Goal: Subscribe to service/newsletter

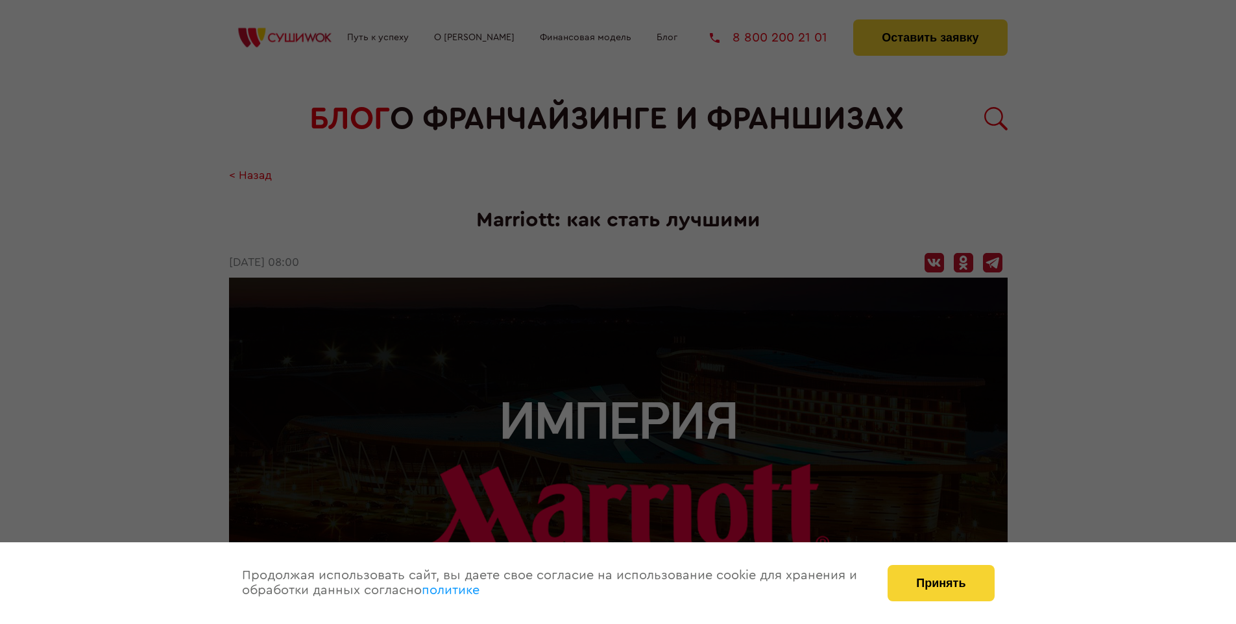
scroll to position [1807, 0]
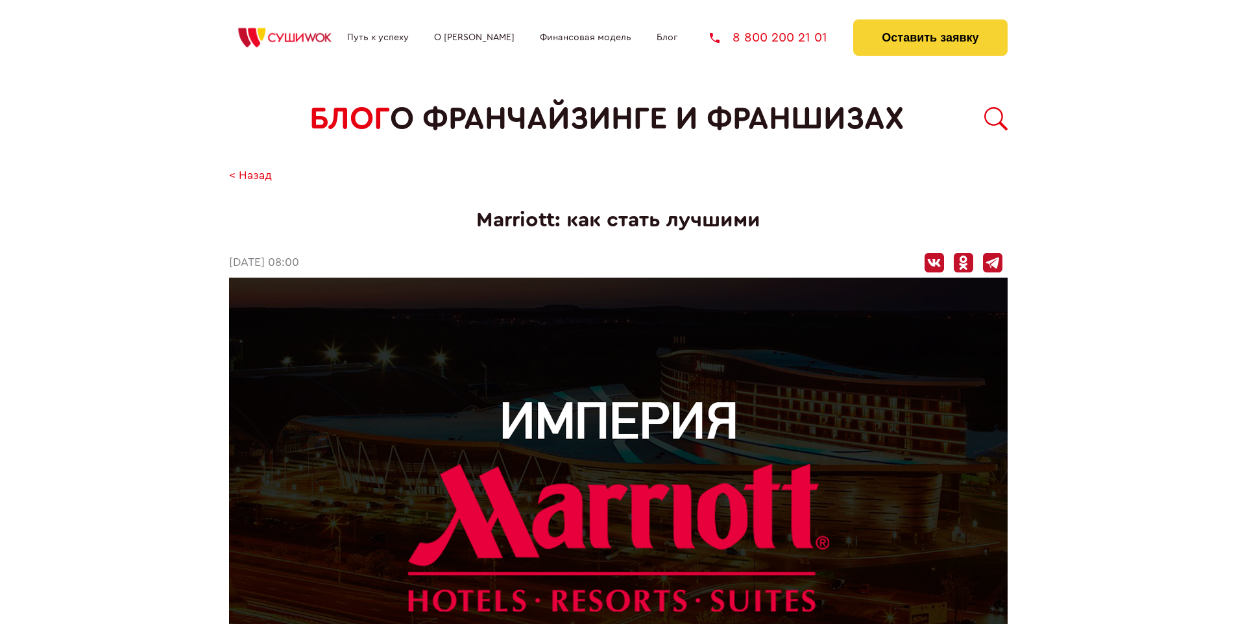
scroll to position [1807, 0]
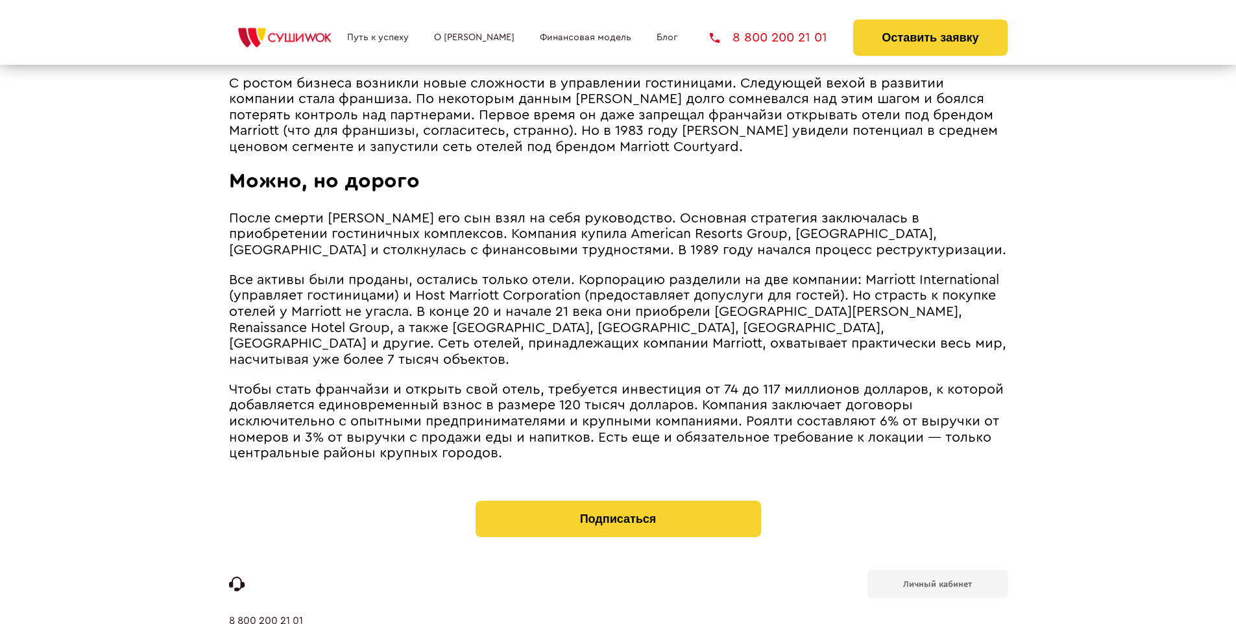
click at [937, 580] on b "Личный кабинет" at bounding box center [937, 584] width 69 height 8
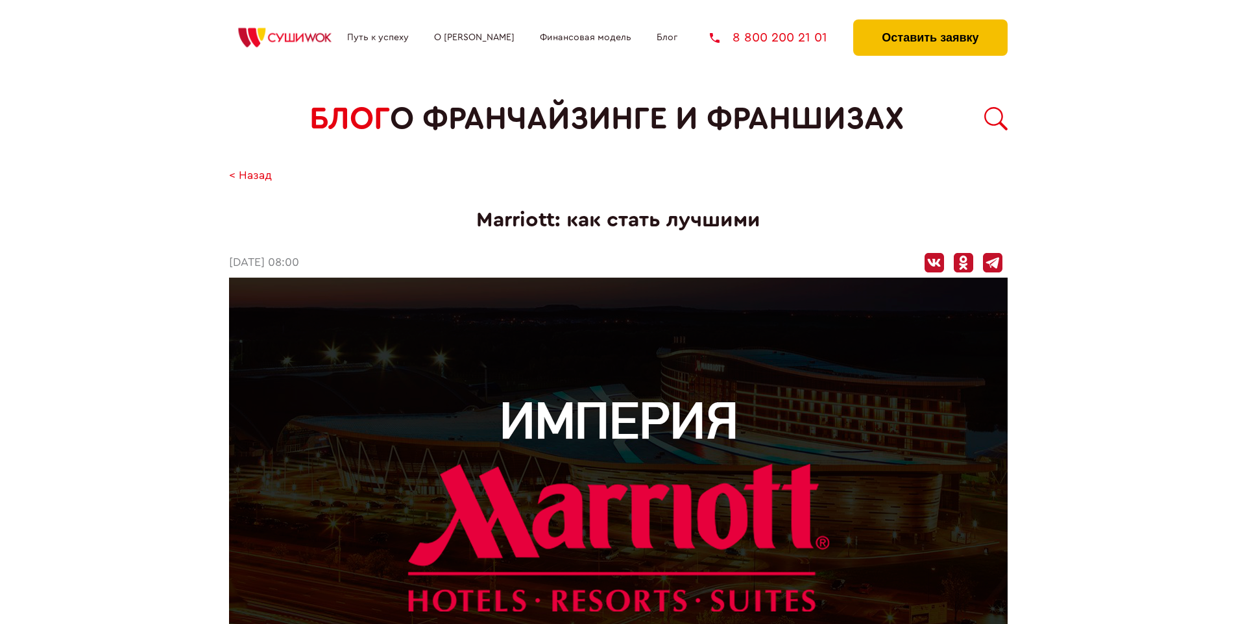
click at [930, 23] on button "Оставить заявку" at bounding box center [930, 37] width 154 height 36
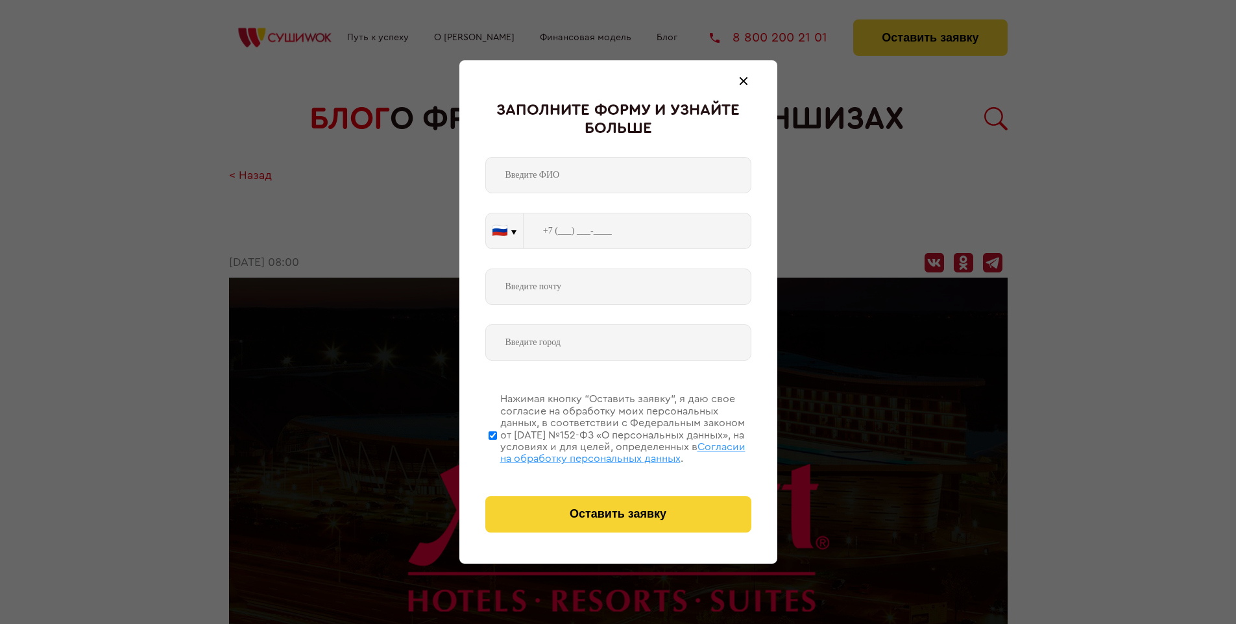
click at [601, 451] on span "Согласии на обработку персональных данных" at bounding box center [622, 453] width 245 height 22
click at [497, 451] on input "Нажимая кнопку “Оставить заявку”, я даю свое согласие на обработку моих персона…" at bounding box center [492, 435] width 8 height 104
checkbox input "false"
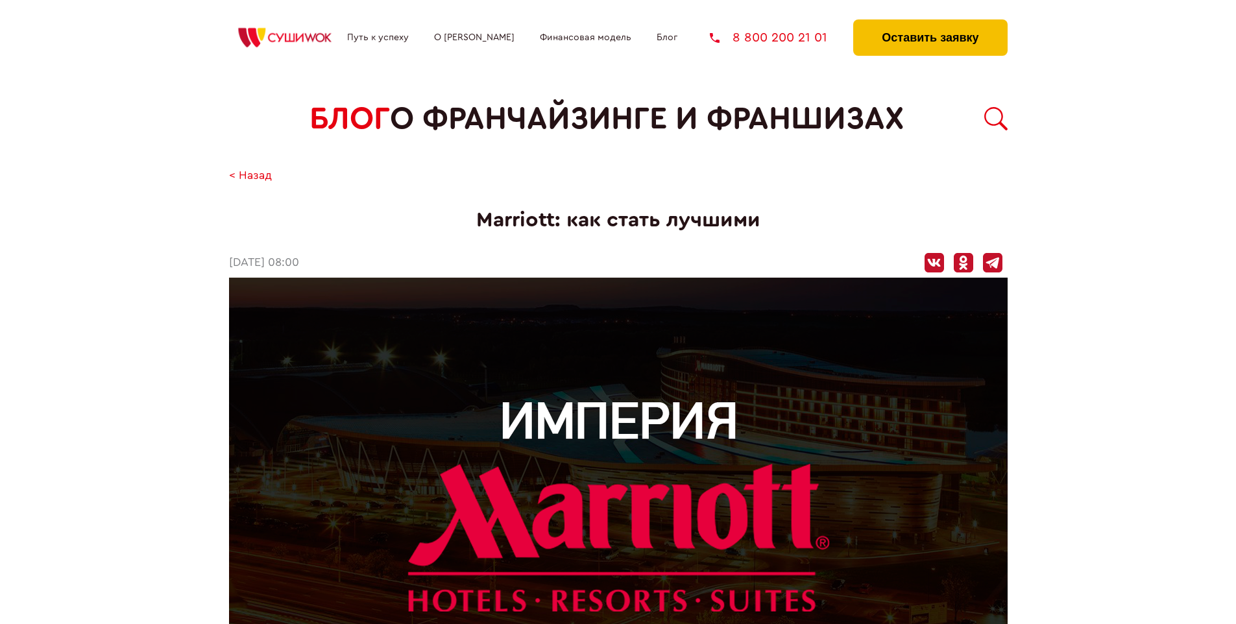
click at [930, 23] on button "Оставить заявку" at bounding box center [930, 37] width 154 height 36
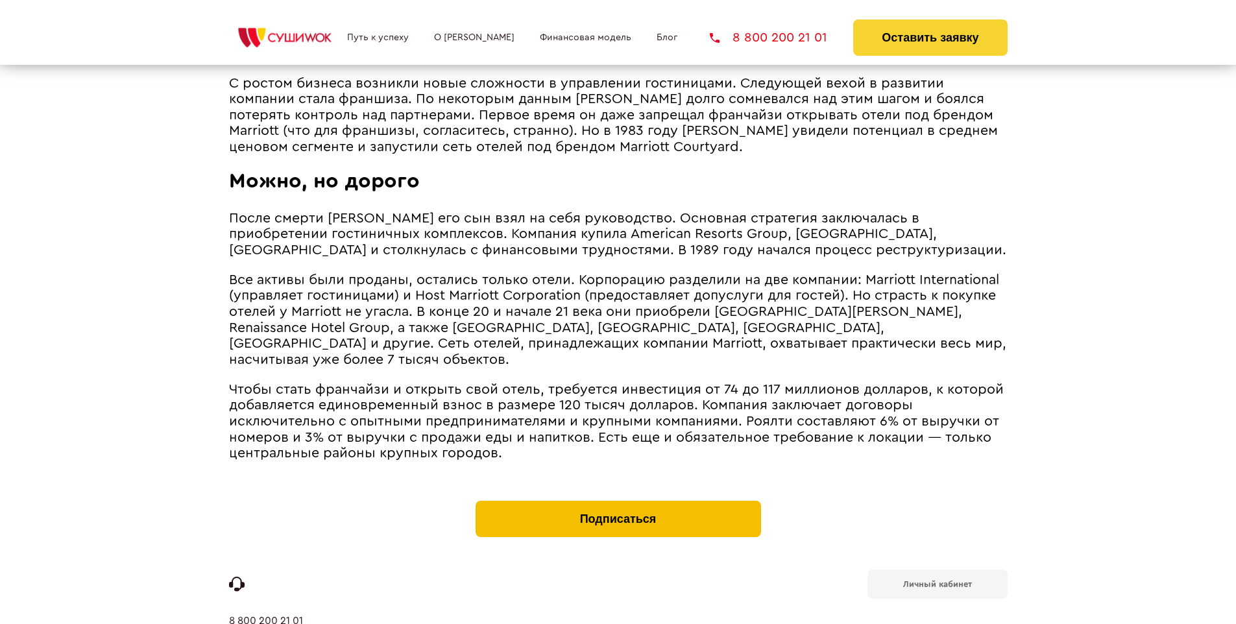
click at [618, 501] on button "Подписаться" at bounding box center [617, 519] width 285 height 36
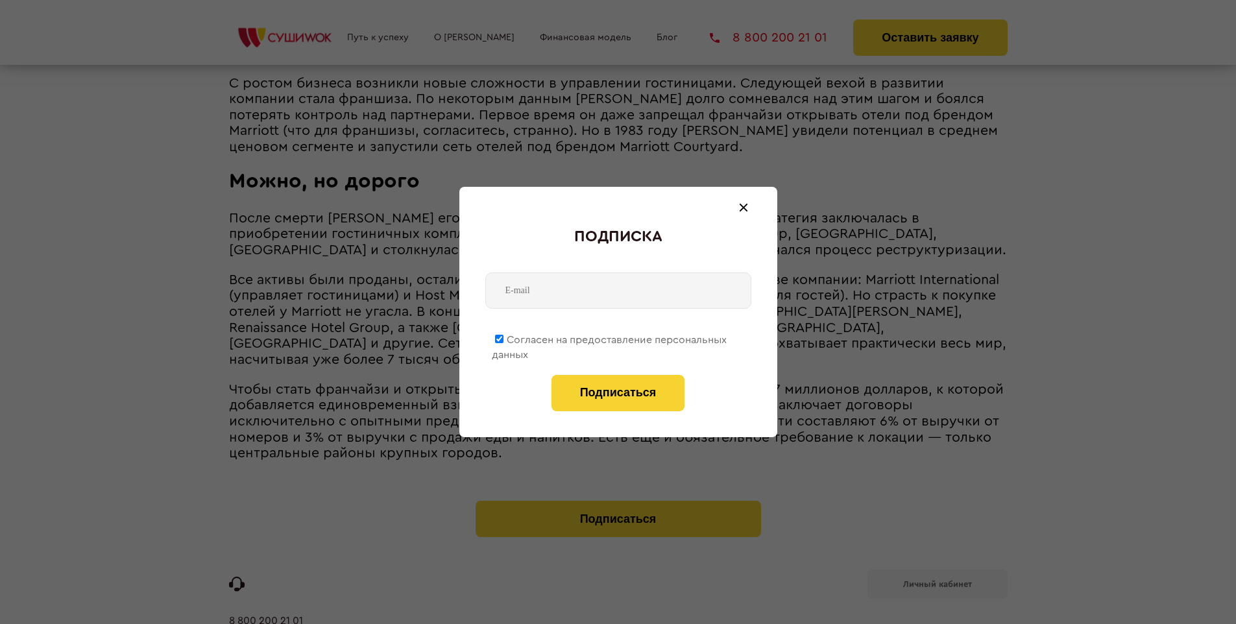
click at [610, 337] on span "Согласен на предоставление персональных данных" at bounding box center [609, 347] width 235 height 25
click at [503, 337] on input "Согласен на предоставление персональных данных" at bounding box center [499, 339] width 8 height 8
checkbox input "false"
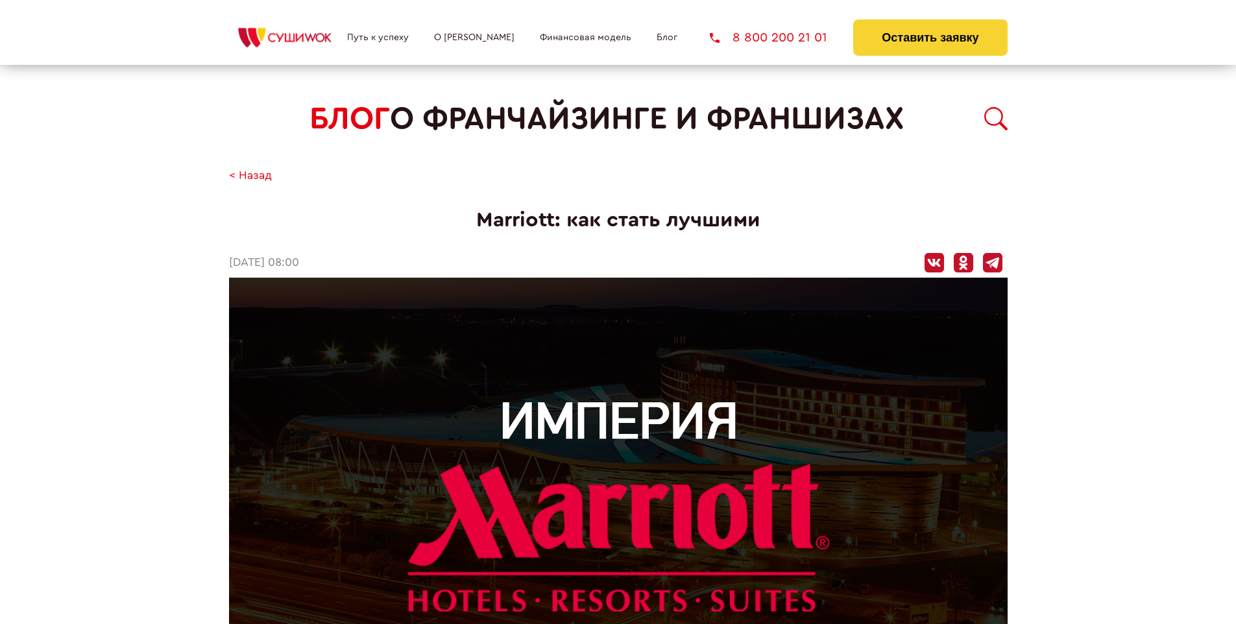
scroll to position [1807, 0]
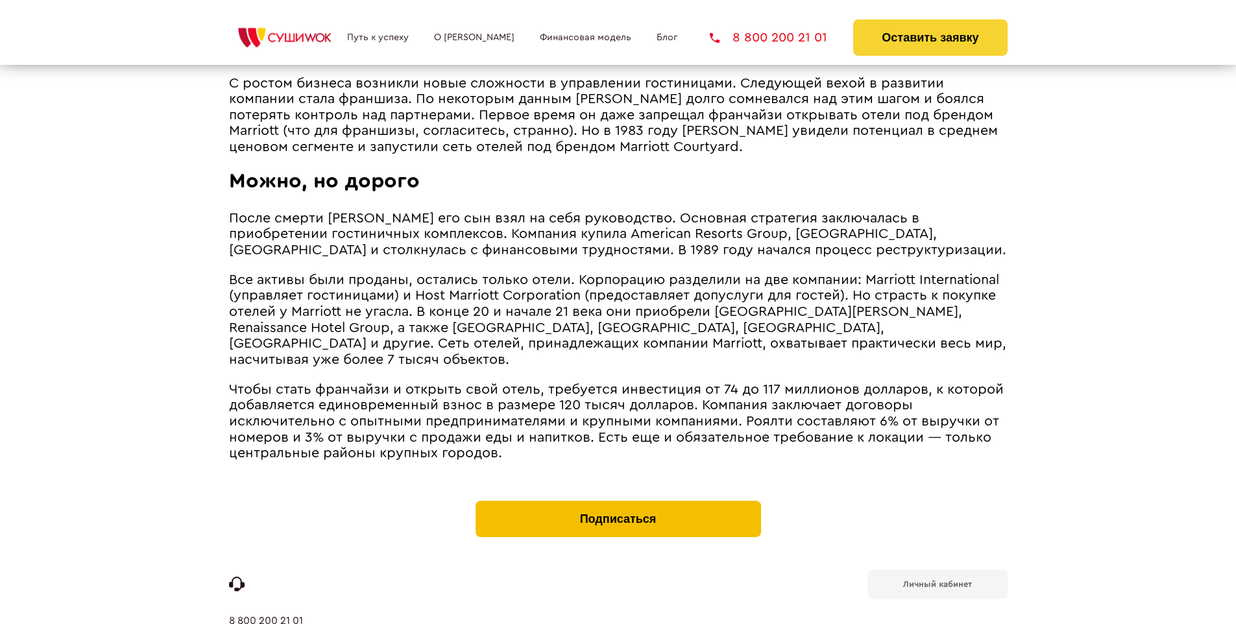
click at [618, 501] on button "Подписаться" at bounding box center [617, 519] width 285 height 36
